Goal: Navigation & Orientation: Go to known website

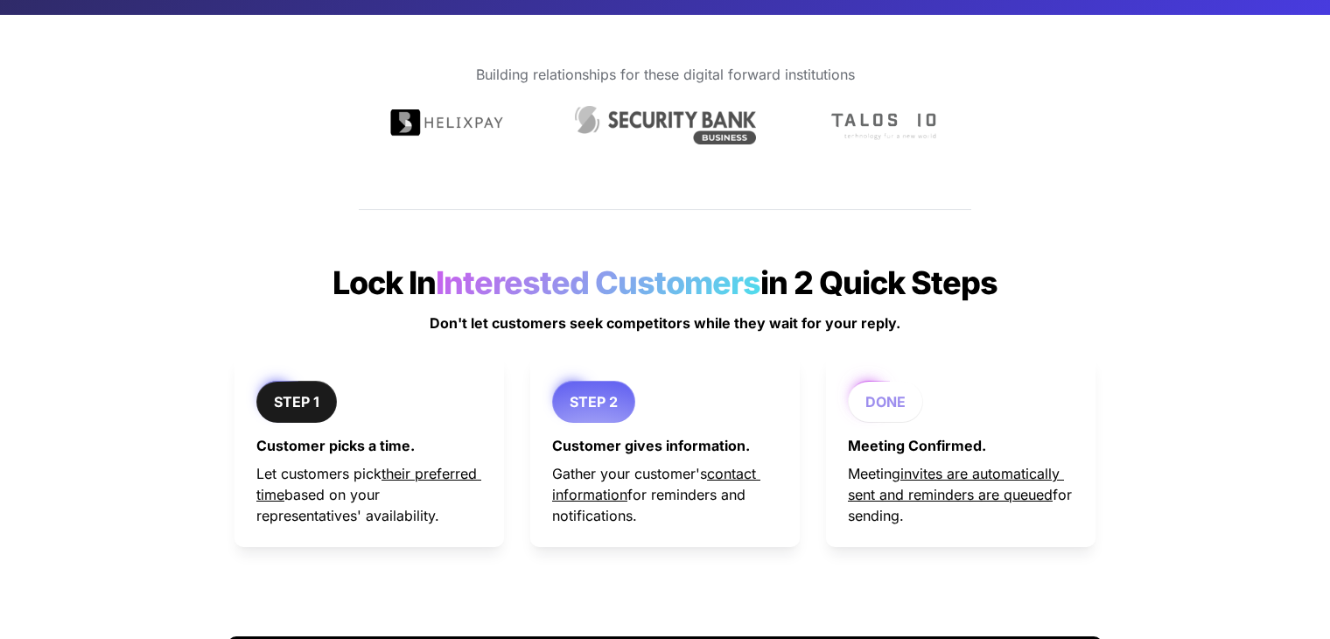
scroll to position [1132, 0]
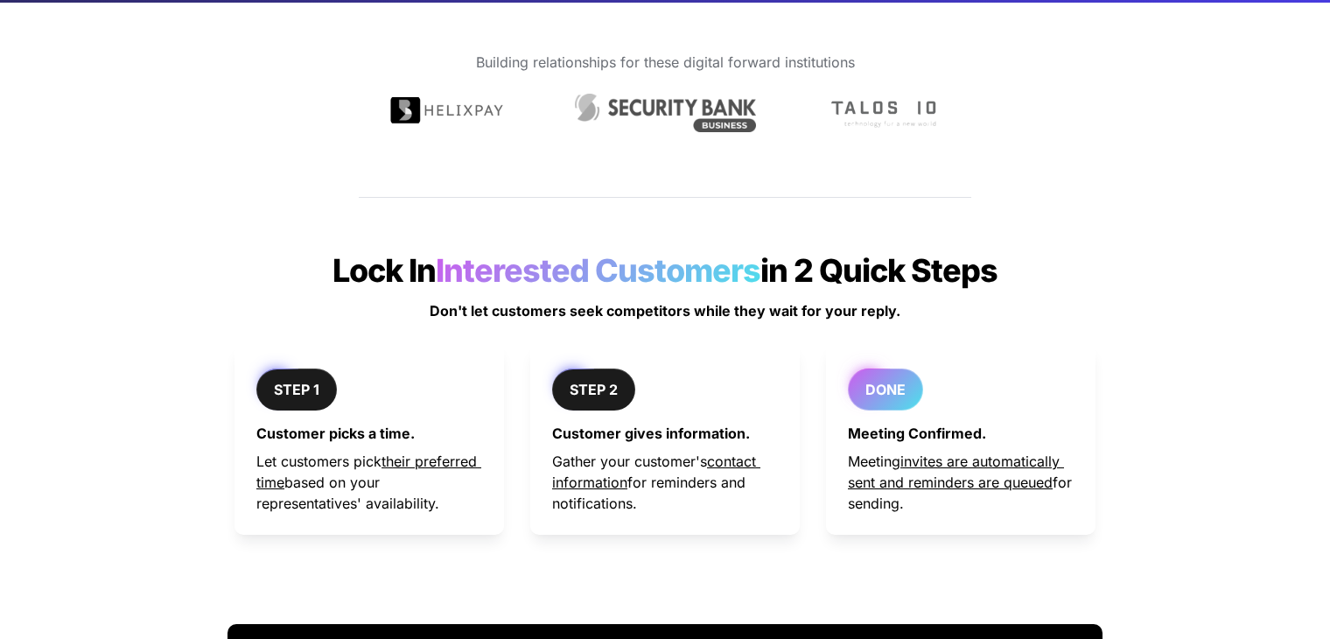
click at [878, 396] on strong "DONE" at bounding box center [885, 388] width 40 height 17
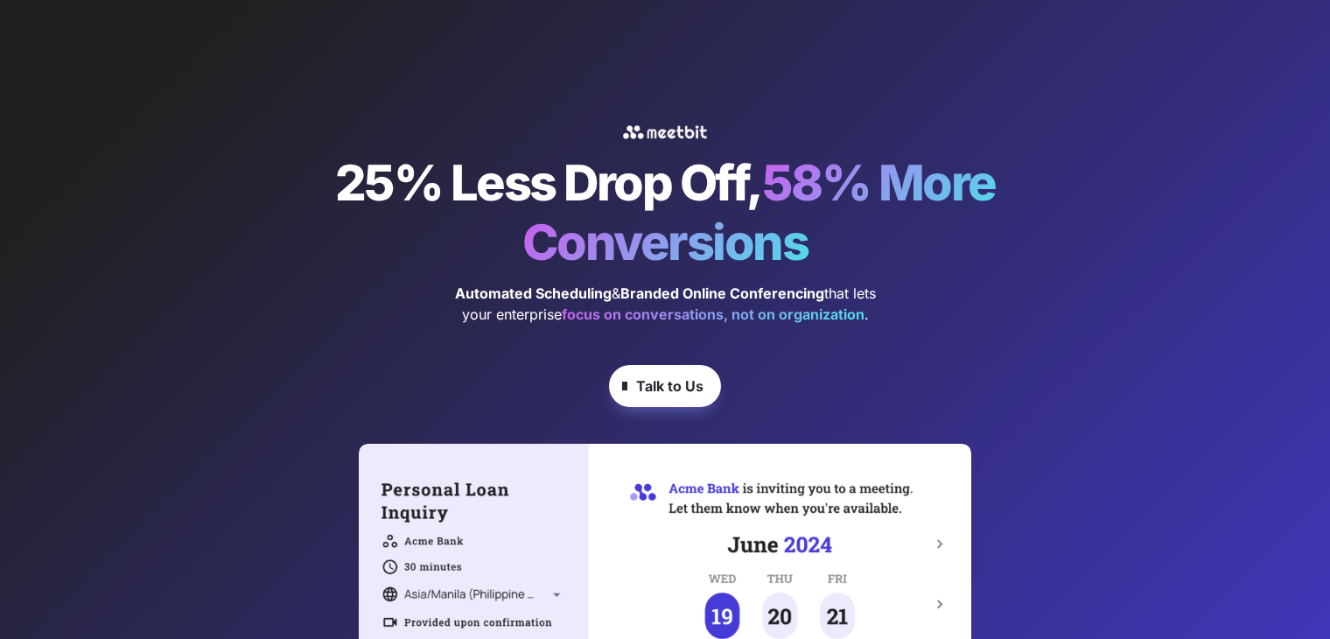
scroll to position [0, 0]
